Goal: Task Accomplishment & Management: Complete application form

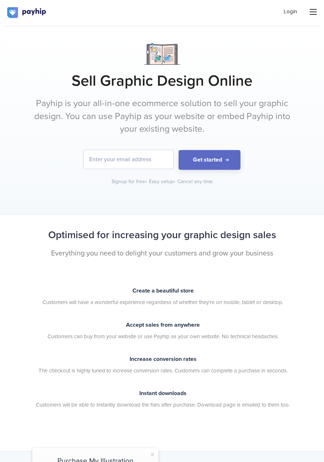
click at [142, 155] on input "email" at bounding box center [129, 159] width 90 height 19
click at [147, 164] on input "ionelcalmic@gmail" at bounding box center [129, 159] width 90 height 19
click at [149, 163] on input "ionelcalmic@gmail" at bounding box center [129, 159] width 90 height 19
click at [152, 162] on input "ionelcalmic@gmail" at bounding box center [129, 159] width 90 height 19
click at [153, 162] on input "ionelcalmic@gmail" at bounding box center [129, 159] width 90 height 19
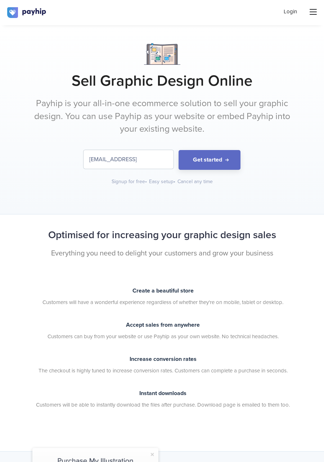
click at [148, 160] on input "ionelcalmic@gmail" at bounding box center [129, 159] width 90 height 19
click at [151, 163] on input "ionelcalmic@gmail" at bounding box center [129, 159] width 90 height 19
click at [159, 161] on input "ionelcalmic@gmail" at bounding box center [129, 159] width 90 height 19
type input "ionelcalmic@gmail.com"
click at [179, 150] on button "Get started" at bounding box center [210, 160] width 62 height 20
